Goal: Communication & Community: Connect with others

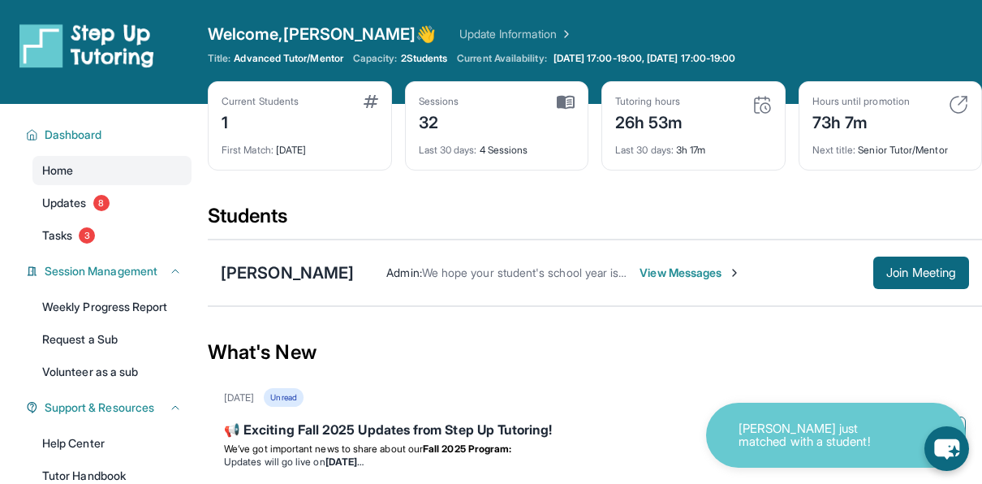
click at [678, 269] on span "View Messages" at bounding box center [690, 273] width 101 height 16
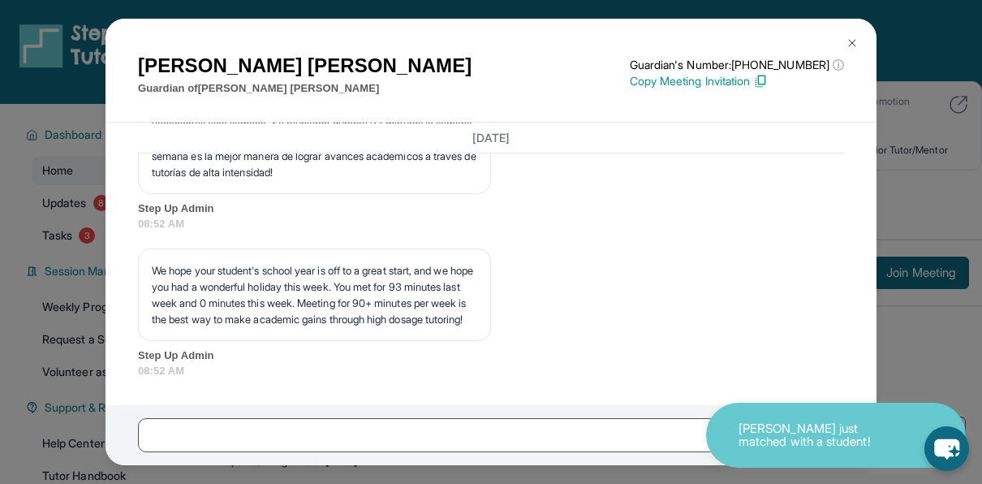
scroll to position [23821, 0]
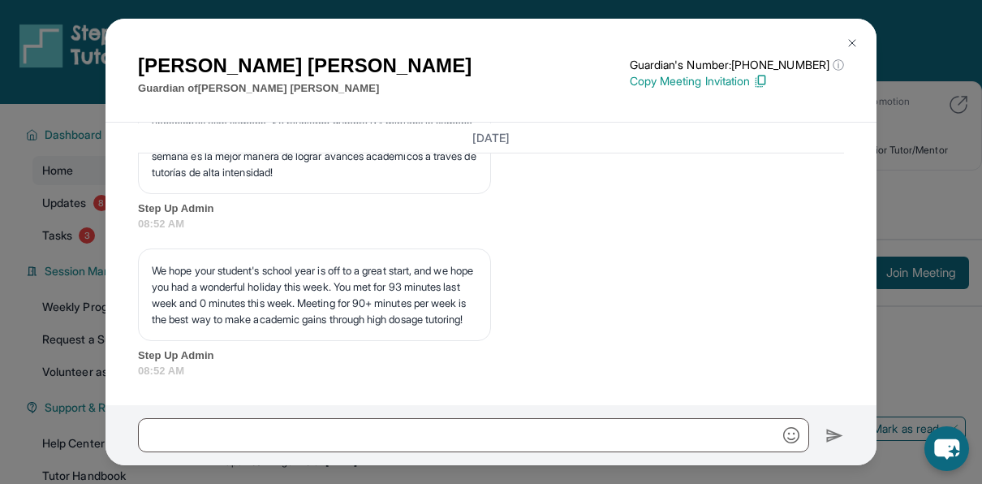
drag, startPoint x: 636, startPoint y: 243, endPoint x: 819, endPoint y: 238, distance: 183.5
copy p "Our session will start in 10 minutes:)"
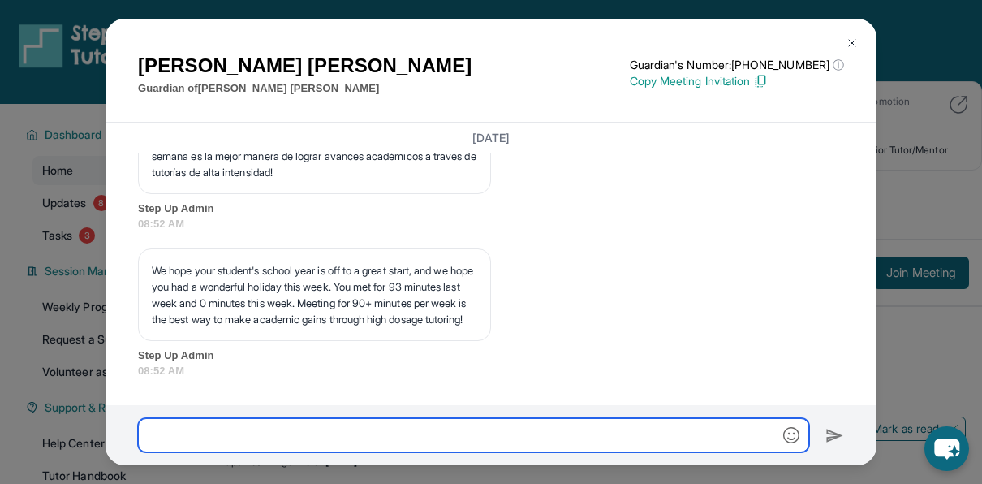
click at [550, 419] on input "text" at bounding box center [473, 435] width 671 height 34
paste input "**********"
type input "**********"
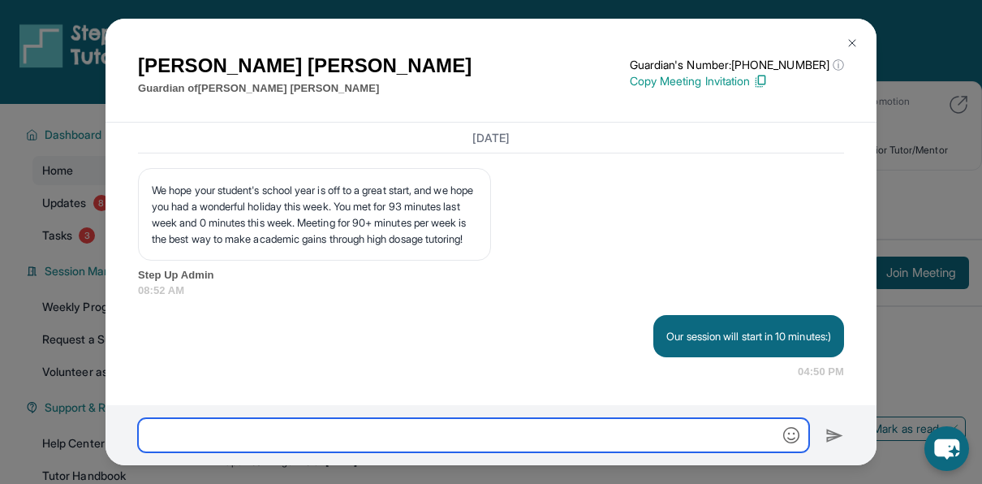
scroll to position [24218, 0]
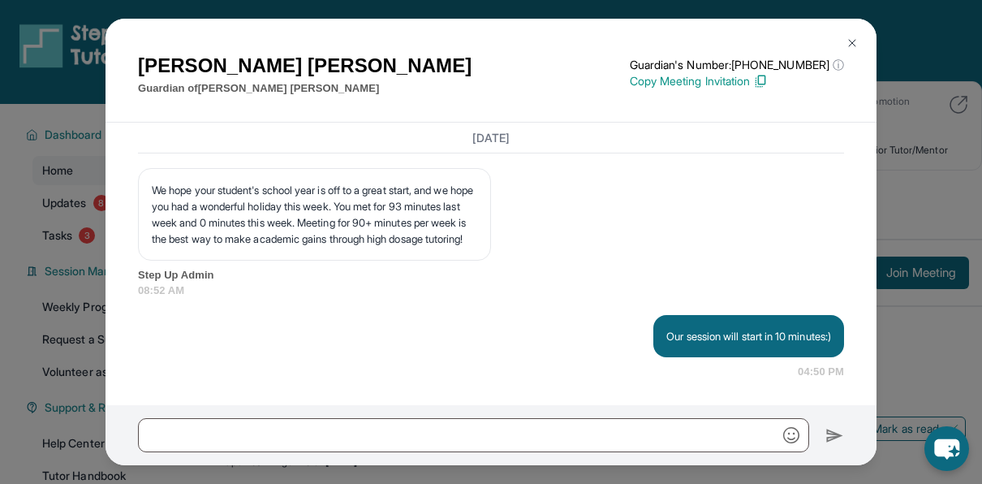
click at [850, 41] on img at bounding box center [852, 43] width 13 height 13
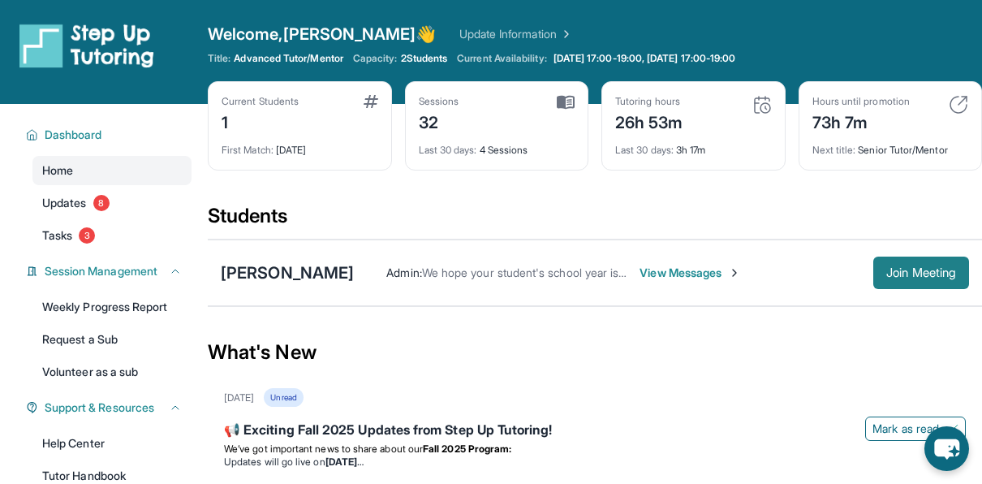
click at [954, 268] on span "Join Meeting" at bounding box center [921, 273] width 70 height 10
click at [296, 274] on div "[PERSON_NAME]" at bounding box center [287, 272] width 133 height 23
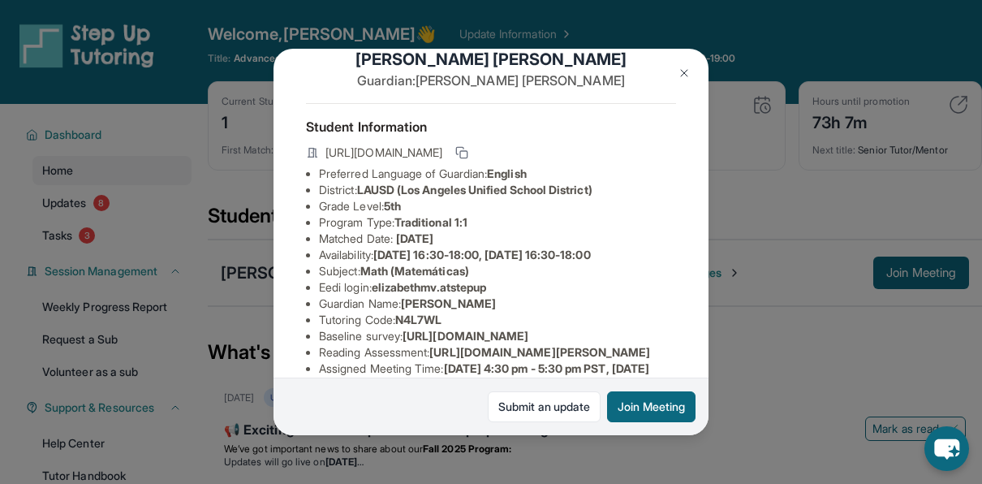
scroll to position [34, 0]
drag, startPoint x: 381, startPoint y: 297, endPoint x: 525, endPoint y: 294, distance: 144.5
click at [525, 294] on li "Eedi login : elizabethmv.atstepup" at bounding box center [497, 286] width 357 height 16
copy span "elizabethmv.atstepup"
